Goal: Task Accomplishment & Management: Manage account settings

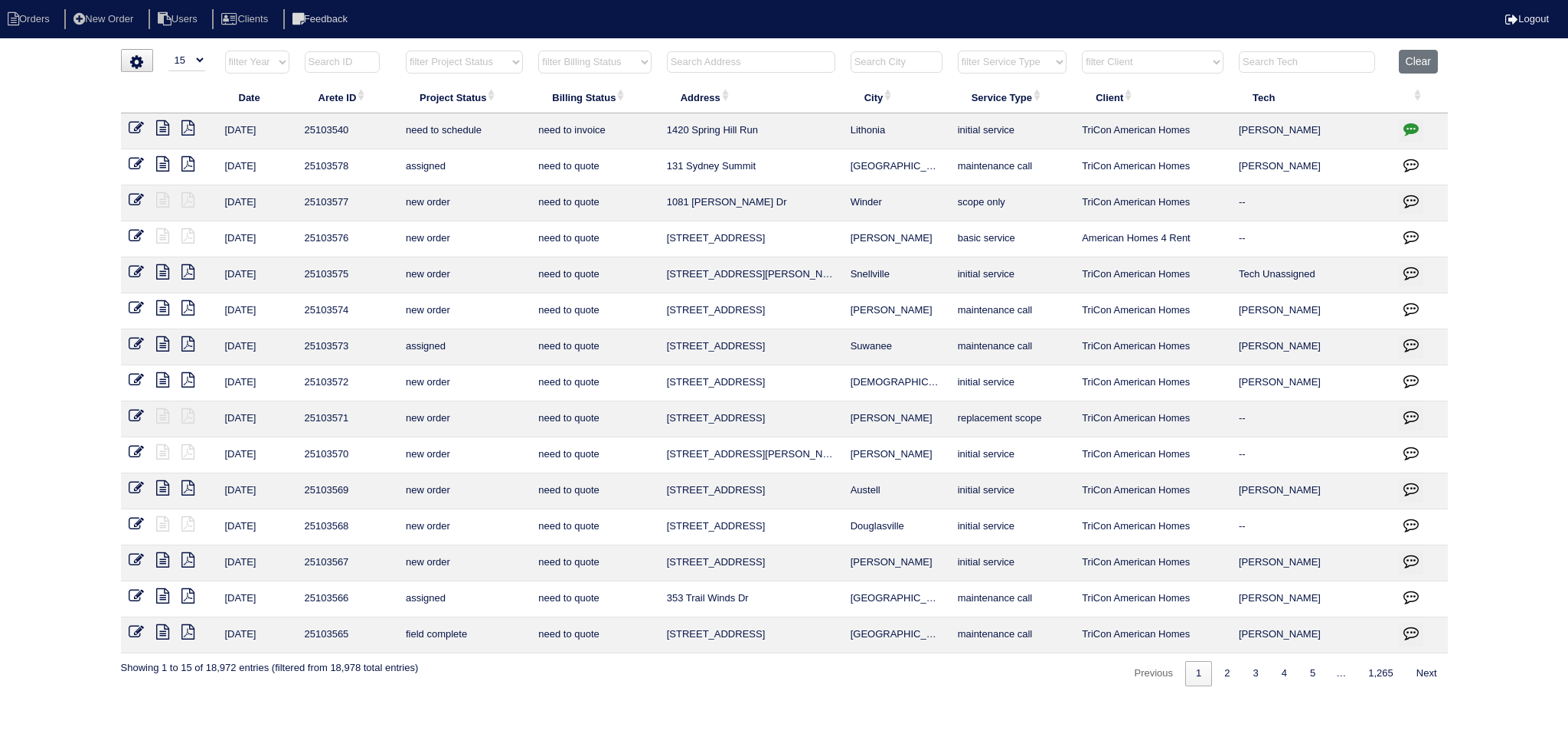
select select "15"
click at [457, 60] on select "filter Project Status -- Any Project Status -- new order assigned in progress f…" at bounding box center [464, 62] width 117 height 23
click at [406, 51] on select "filter Project Status -- Any Project Status -- new order assigned in progress f…" at bounding box center [464, 62] width 117 height 23
select select "new order"
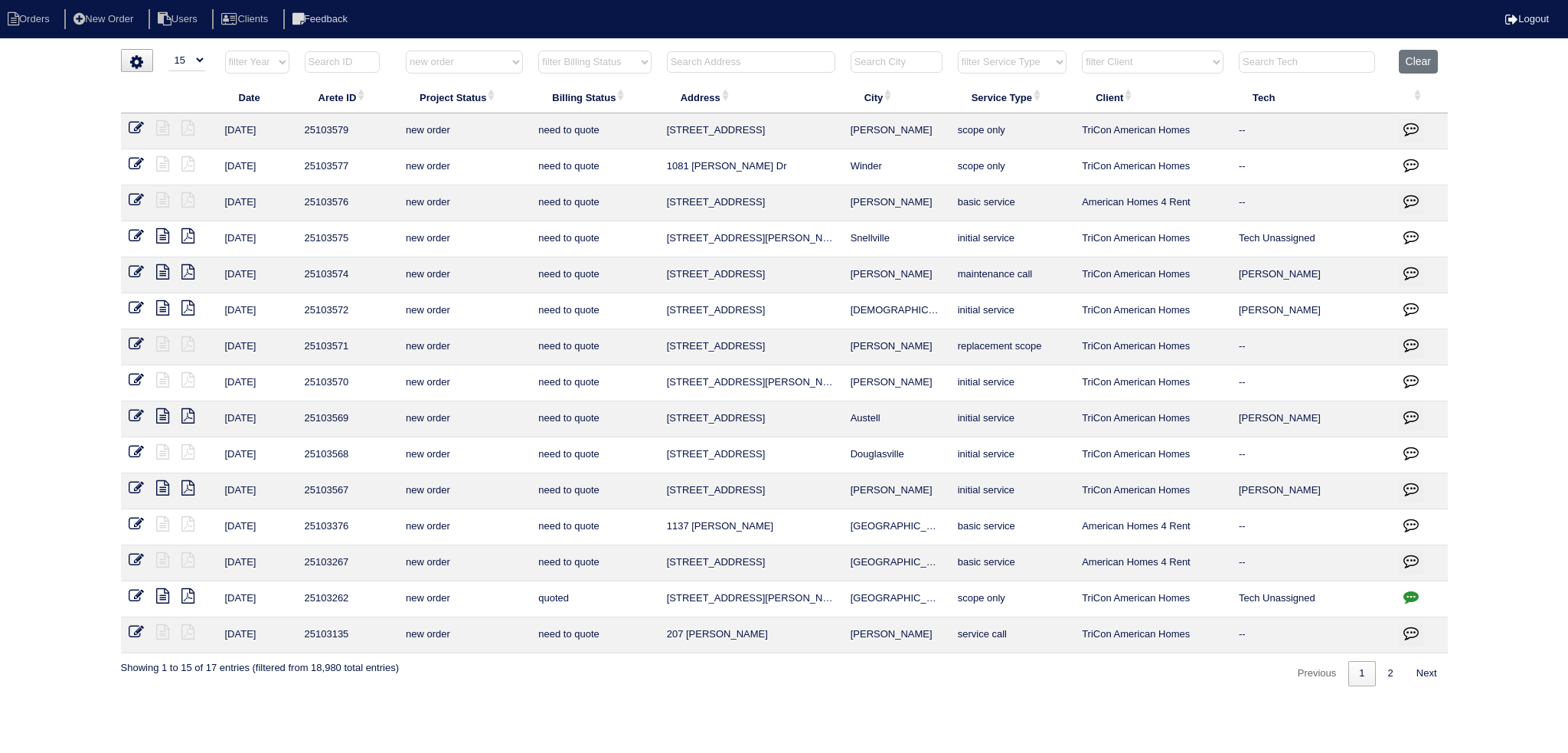
click at [137, 269] on icon at bounding box center [136, 272] width 16 height 16
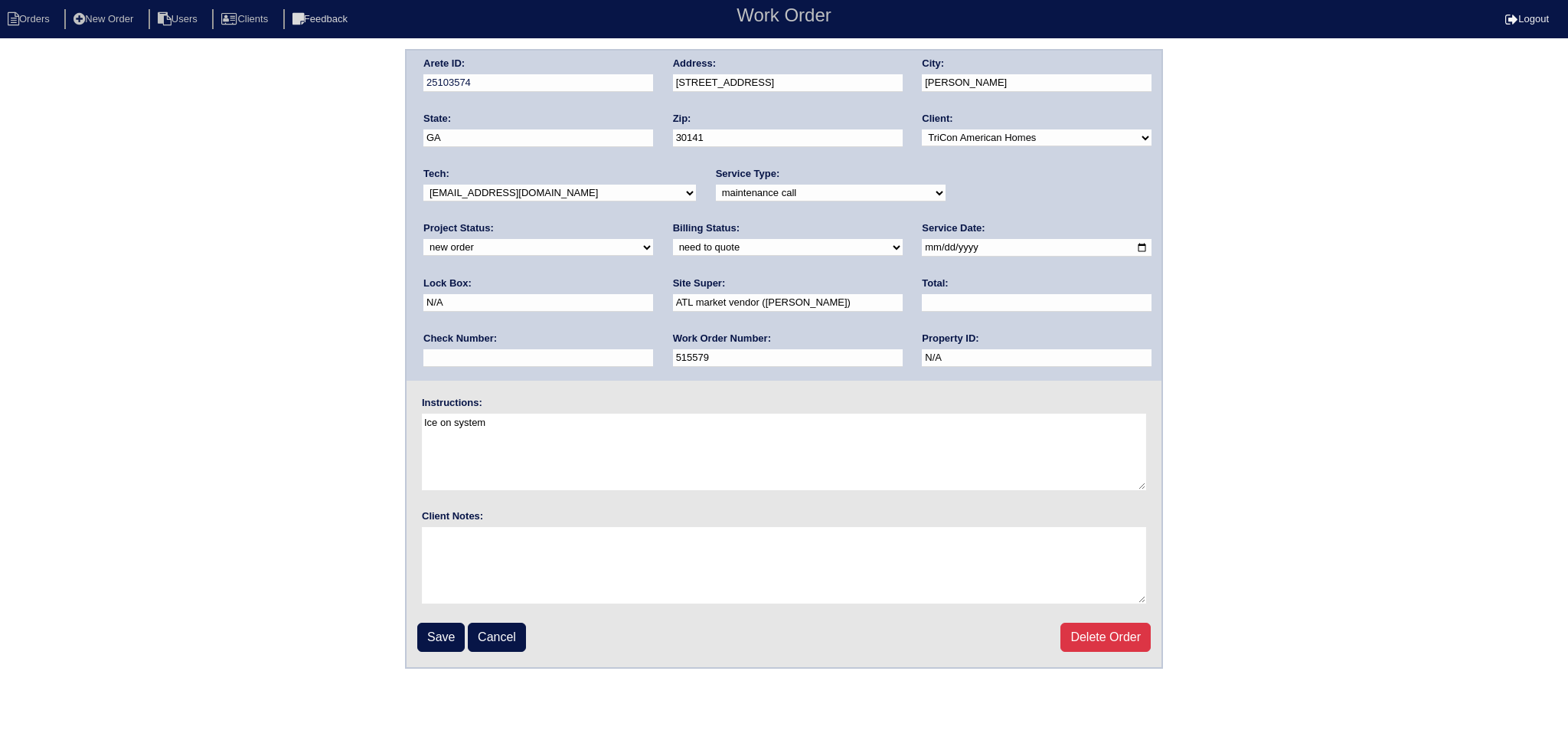
drag, startPoint x: 1060, startPoint y: 189, endPoint x: 1053, endPoint y: 198, distance: 11.4
click at [653, 239] on select "new order assigned in progress field complete need to schedule admin review arc…" at bounding box center [538, 247] width 229 height 17
select select "assigned"
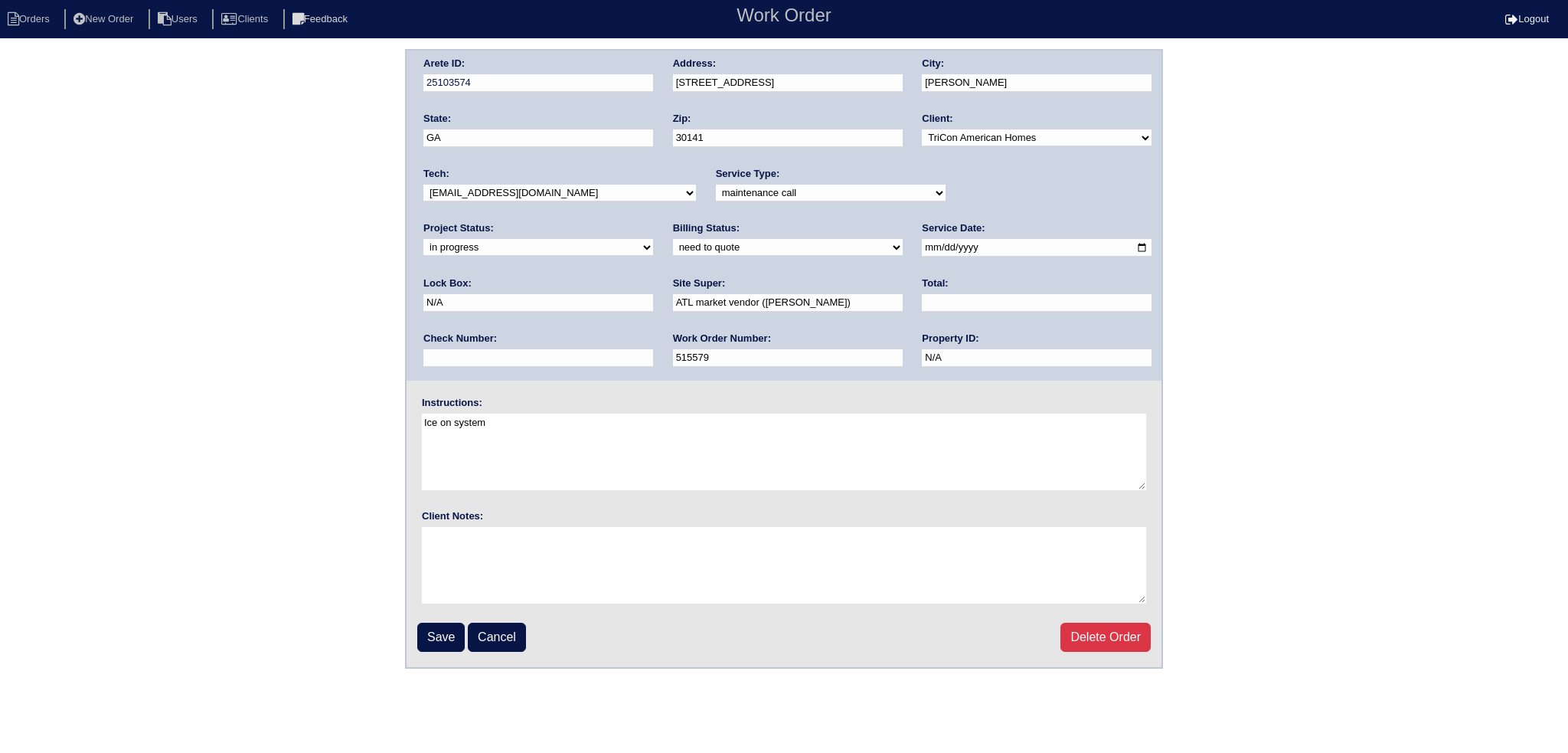
click at [653, 239] on select "new order assigned in progress field complete need to schedule admin review arc…" at bounding box center [538, 247] width 229 height 17
click at [553, 198] on select "-select- aretesmg+backup-tech@gmail.com benjohnholt88@gmail.com callisonhvac@ya…" at bounding box center [559, 193] width 273 height 17
select select "36"
click at [423, 185] on select "-select- aretesmg+backup-tech@gmail.com benjohnholt88@gmail.com callisonhvac@ya…" at bounding box center [559, 193] width 273 height 17
click at [444, 628] on input "Save" at bounding box center [440, 636] width 47 height 29
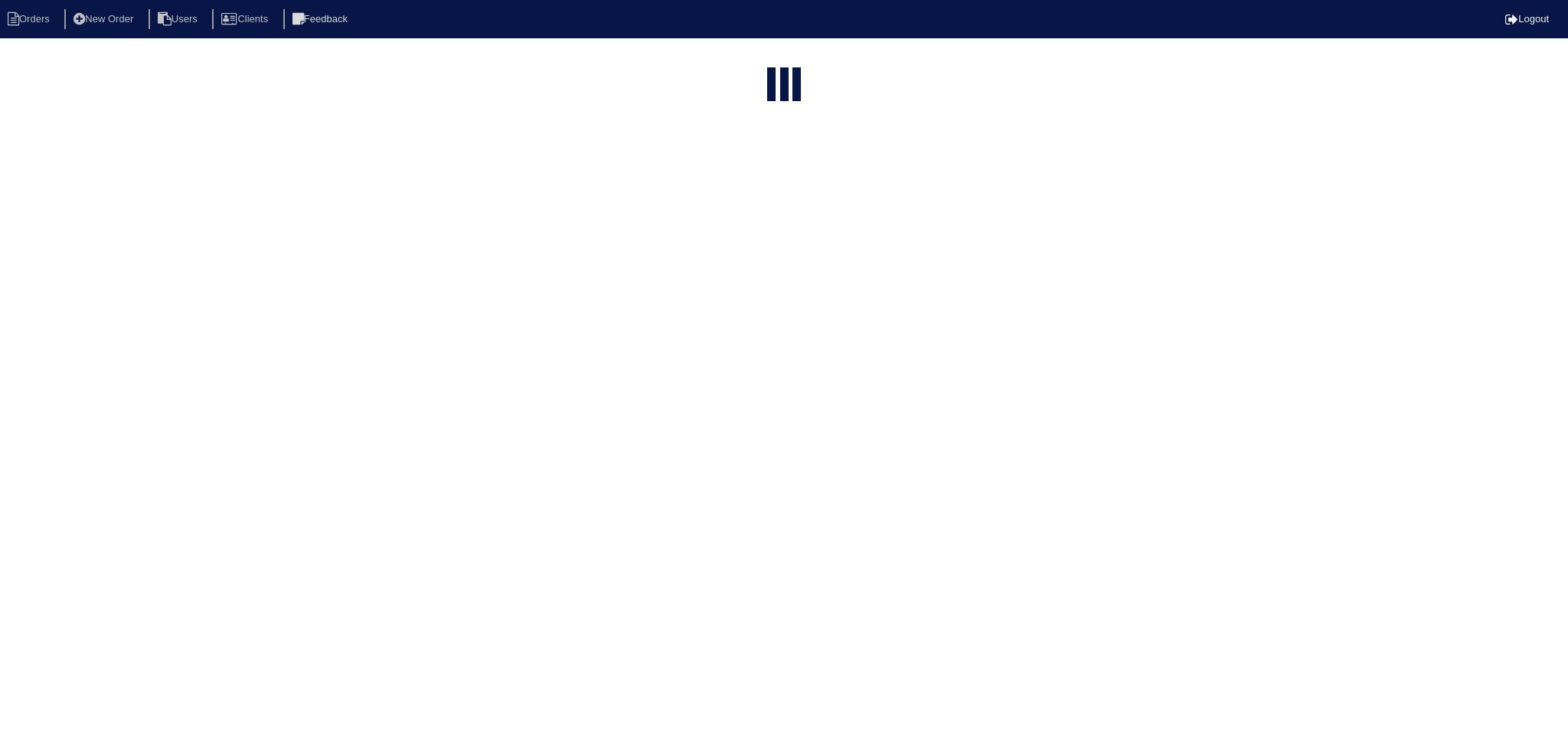
select select "15"
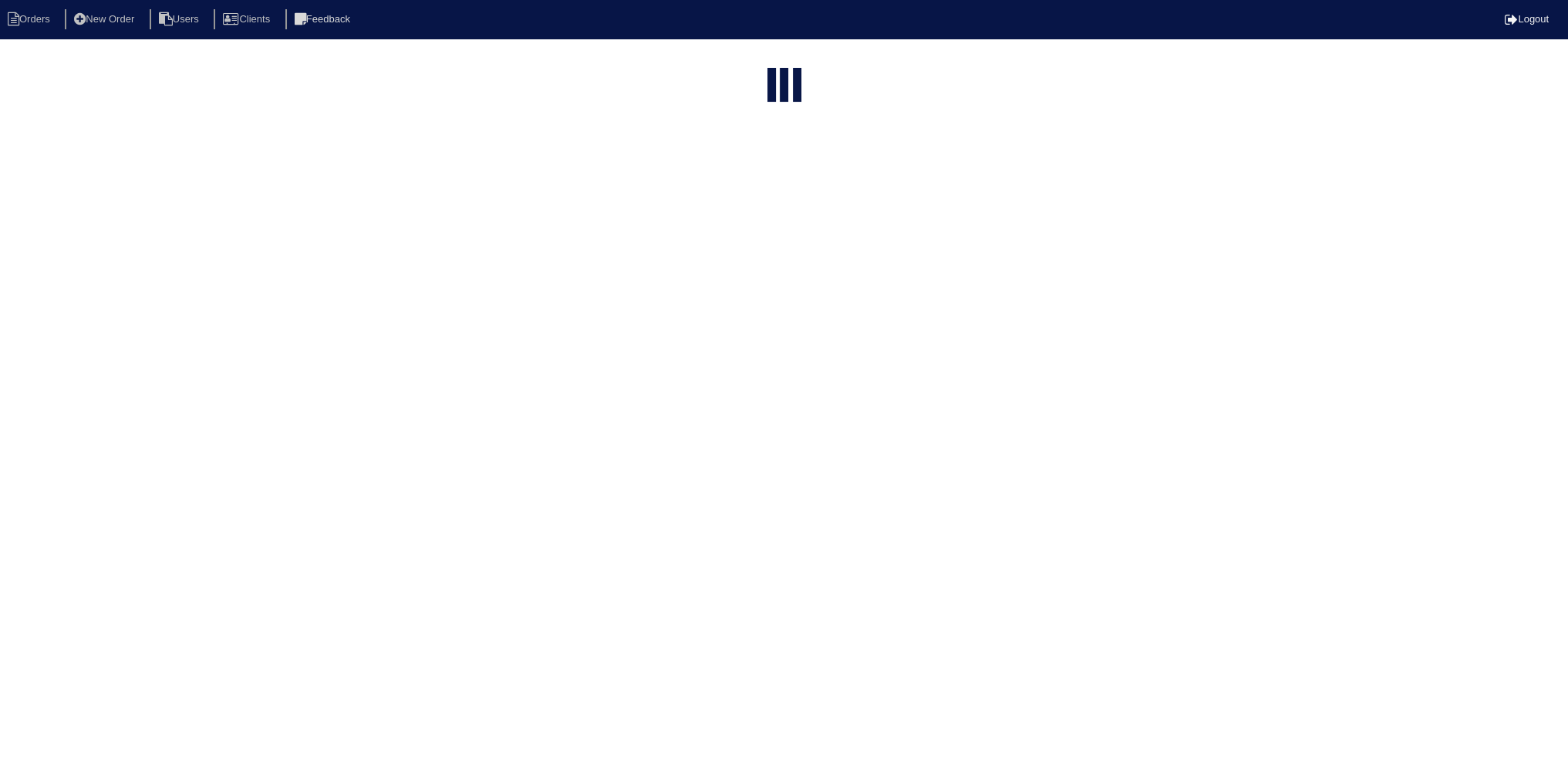
select select "new order"
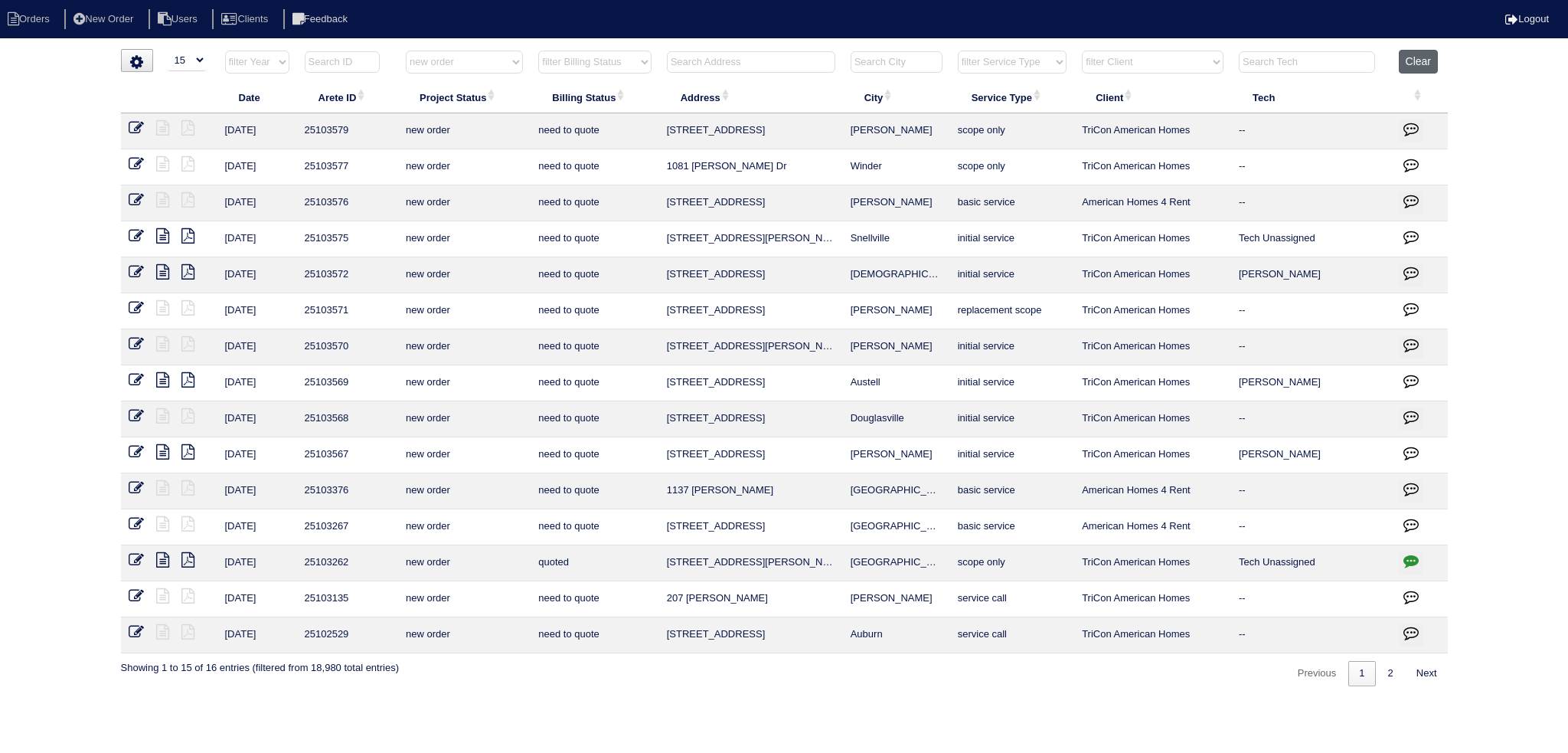
click at [1412, 64] on button "Clear" at bounding box center [1418, 62] width 39 height 24
select select
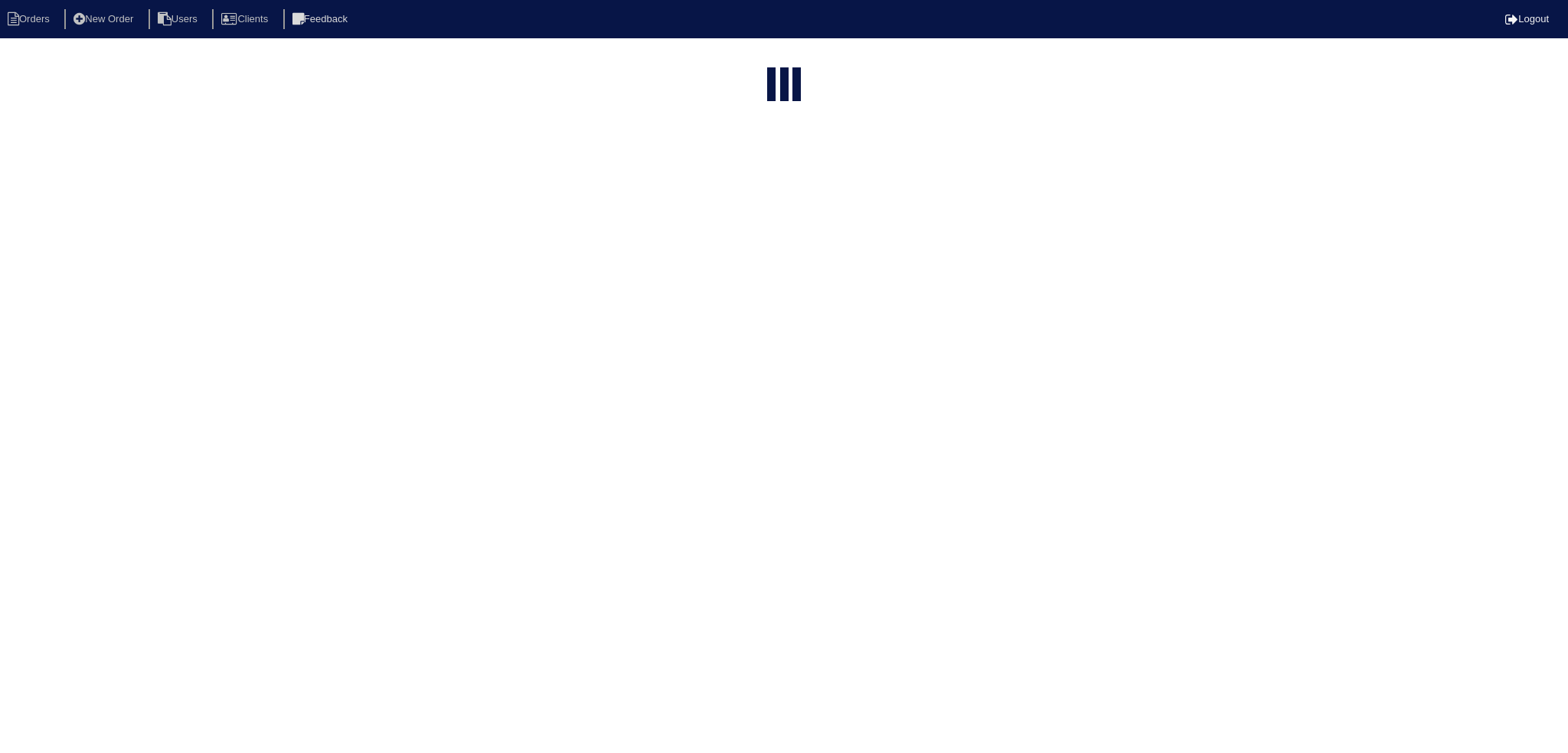
select select "15"
